Goal: Find contact information: Find contact information

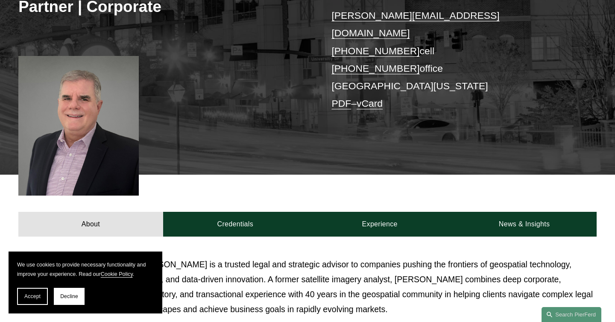
scroll to position [499, 0]
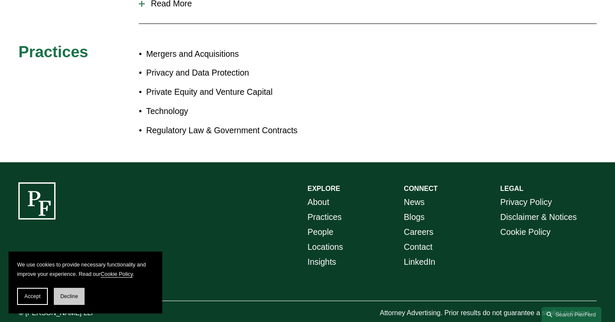
click at [78, 294] on span "Decline" at bounding box center [69, 296] width 18 height 6
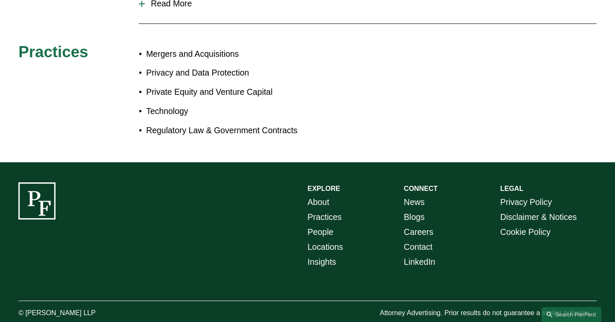
drag, startPoint x: 107, startPoint y: 295, endPoint x: 26, endPoint y: 294, distance: 81.1
click at [26, 307] on p "© [PERSON_NAME] LLP" at bounding box center [78, 313] width 120 height 12
copy p "[PERSON_NAME] LLP"
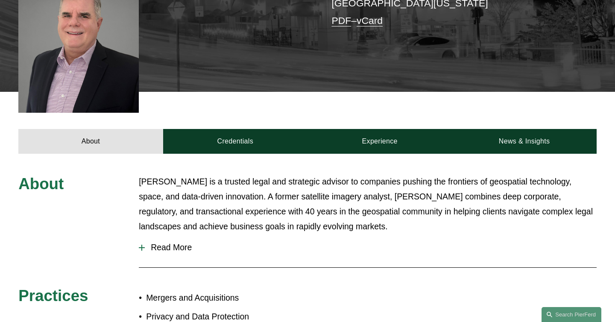
scroll to position [245, 0]
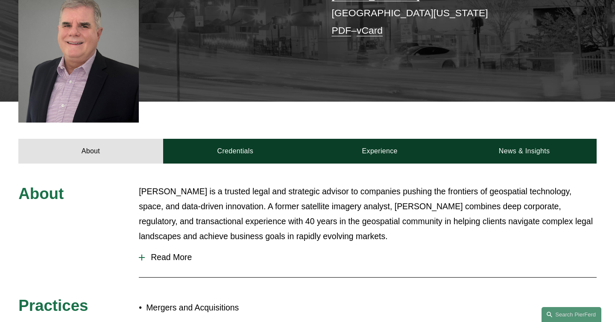
click at [160, 252] on span "Read More" at bounding box center [371, 257] width 452 height 10
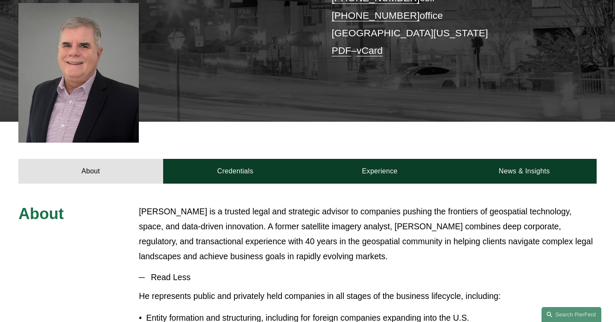
scroll to position [0, 0]
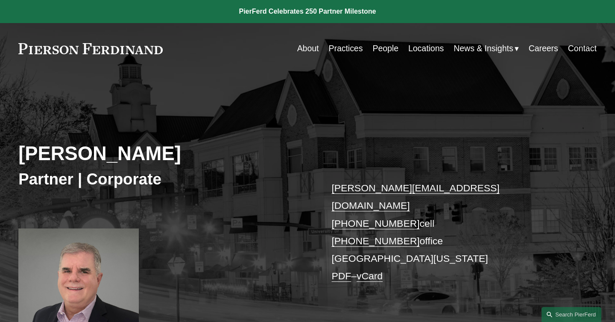
drag, startPoint x: 405, startPoint y: 206, endPoint x: 347, endPoint y: 205, distance: 58.0
click at [347, 205] on p "[PERSON_NAME][EMAIL_ADDRESS][DOMAIN_NAME] [PHONE_NUMBER] cell [PHONE_NUMBER] of…" at bounding box center [451, 231] width 241 height 105
copy link "804.928.5870"
click at [579, 47] on link "Contact" at bounding box center [582, 48] width 29 height 17
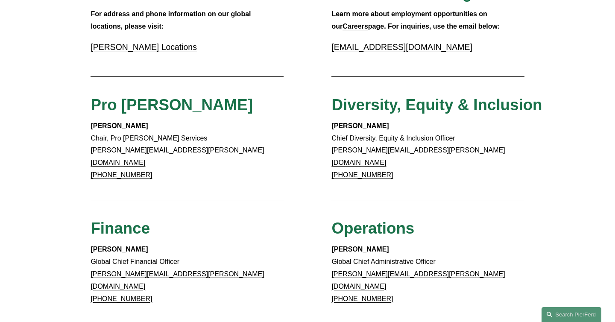
scroll to position [329, 0]
click at [160, 48] on link "Pierson Ferdinand Locations" at bounding box center [143, 47] width 106 height 9
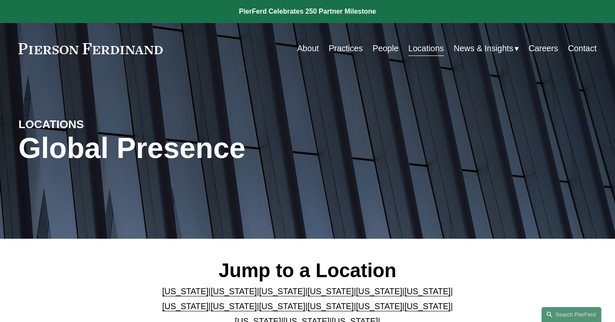
scroll to position [175, 0]
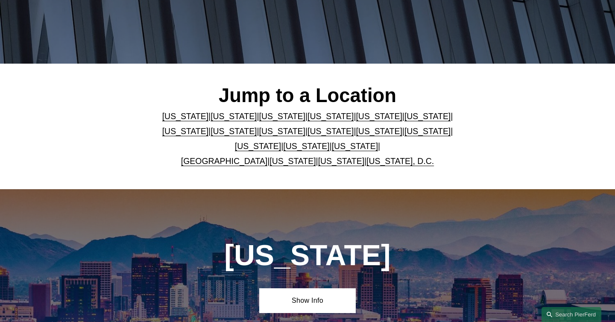
click at [274, 160] on link "[US_STATE]" at bounding box center [292, 160] width 46 height 9
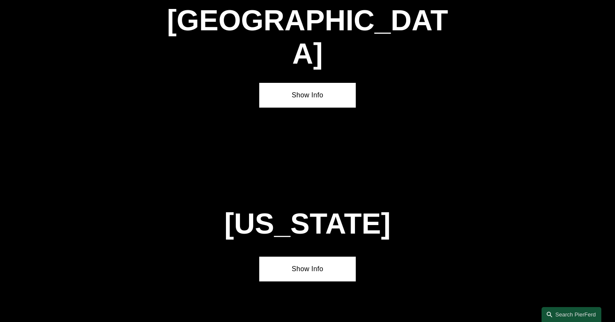
scroll to position [3146, 0]
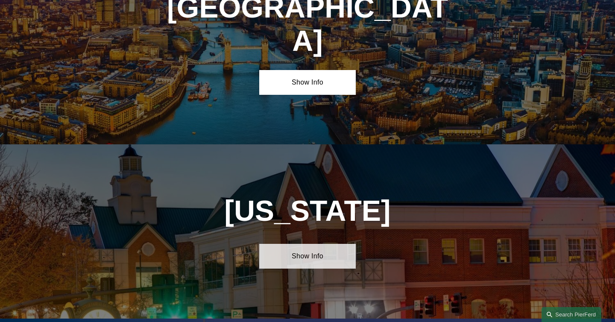
click at [324, 244] on link "Show Info" at bounding box center [307, 256] width 96 height 25
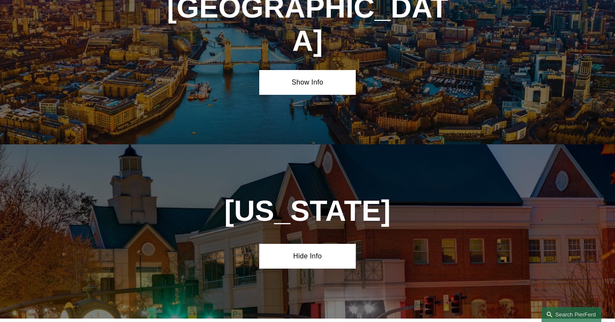
drag, startPoint x: 227, startPoint y: 245, endPoint x: 306, endPoint y: 244, distance: 78.1
copy h4 "4000 Legato R"
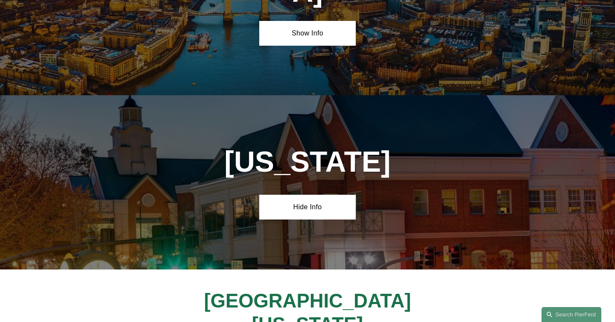
scroll to position [3281, 0]
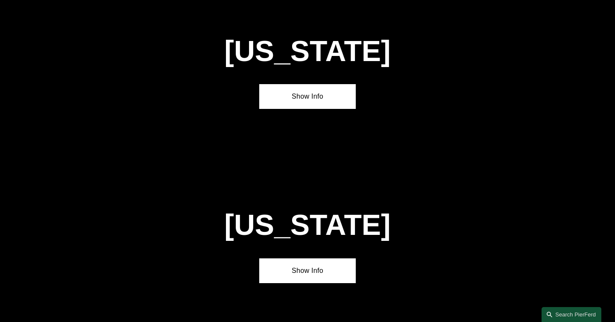
scroll to position [349, 0]
